Goal: Check status: Check status

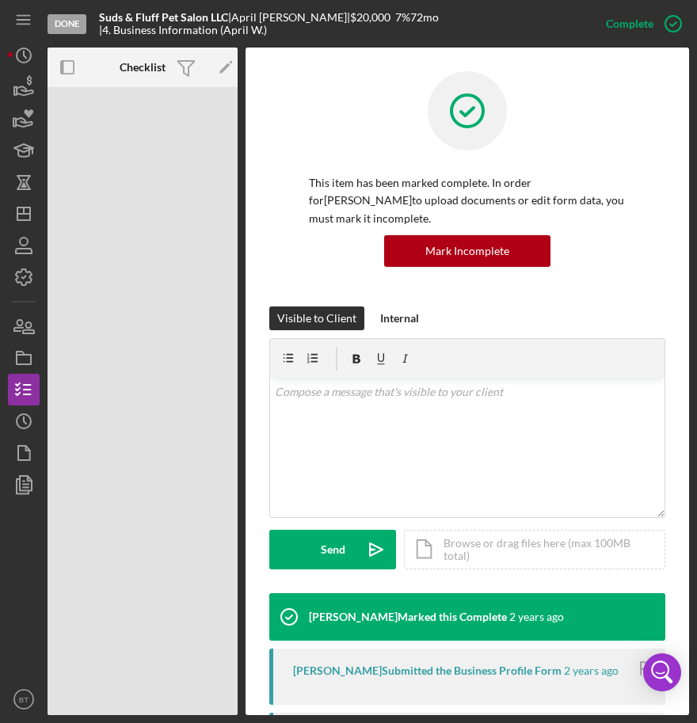
drag, startPoint x: 0, startPoint y: 0, endPoint x: 123, endPoint y: 324, distance: 346.3
click at [123, 324] on div "Done Suds & Fluff Pet Salon LLC | [PERSON_NAME] | $20,000 7 % 72 mo | 4. Busine…" at bounding box center [143, 401] width 190 height 628
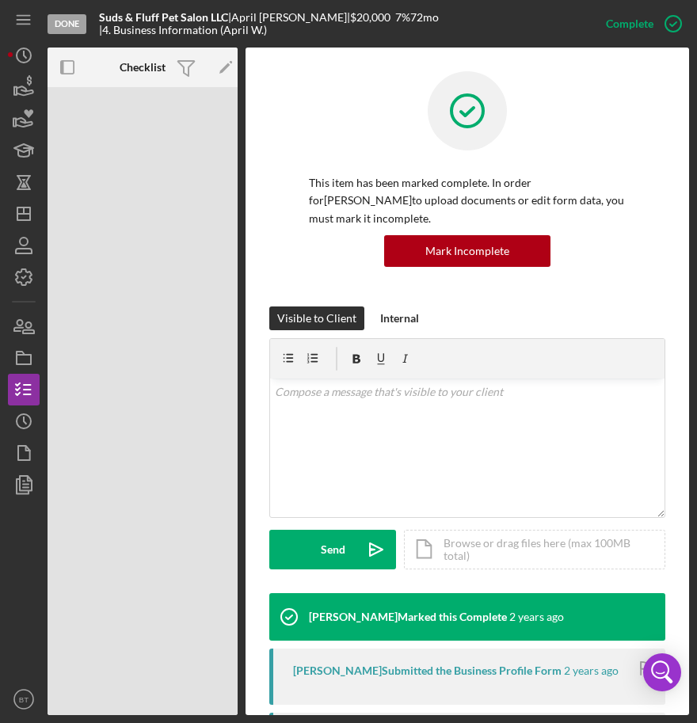
click at [123, 150] on div "Done Suds & Fluff Pet Salon LLC | [PERSON_NAME] | $20,000 7 % 72 mo | 4. Busine…" at bounding box center [143, 401] width 190 height 628
drag, startPoint x: 123, startPoint y: 150, endPoint x: 123, endPoint y: -125, distance: 275.5
click at [123, 0] on html "Done Suds & Fluff Pet Salon LLC | [PERSON_NAME] | $20,000 7 % 72 mo | 4. Busine…" at bounding box center [348, 361] width 697 height 723
